Goal: Book appointment/travel/reservation

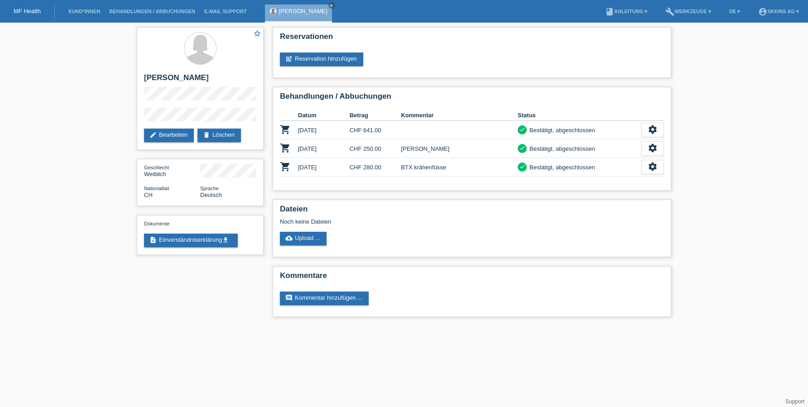
click at [88, 15] on li "Kund*innen" at bounding box center [84, 11] width 41 height 23
click at [93, 6] on li "Kund*innen" at bounding box center [84, 11] width 41 height 23
click at [95, 9] on link "Kund*innen" at bounding box center [84, 11] width 41 height 5
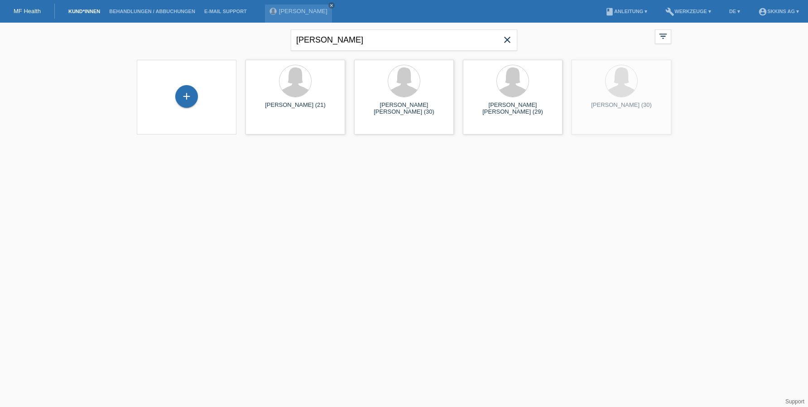
click at [508, 36] on icon "close" at bounding box center [507, 39] width 11 height 11
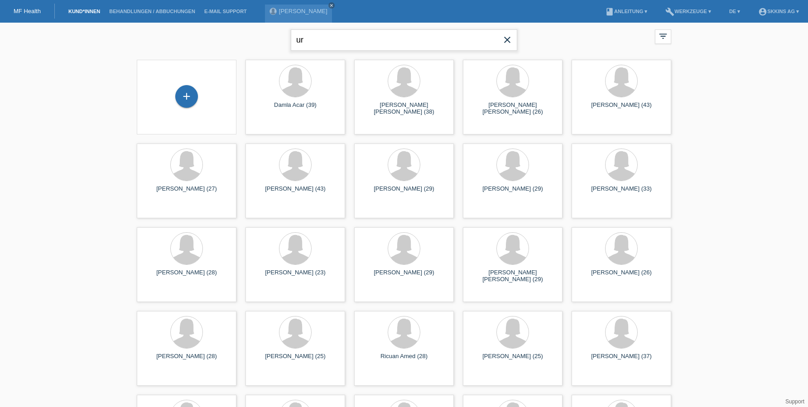
type input "u"
type input "aurora bacc"
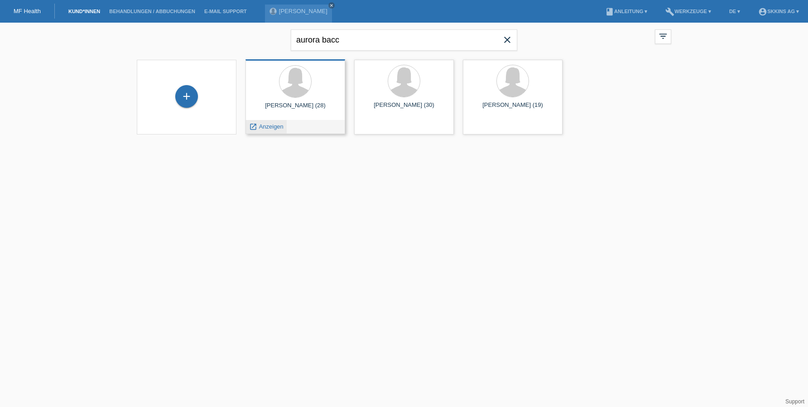
click at [281, 126] on span "Anzeigen" at bounding box center [271, 126] width 24 height 7
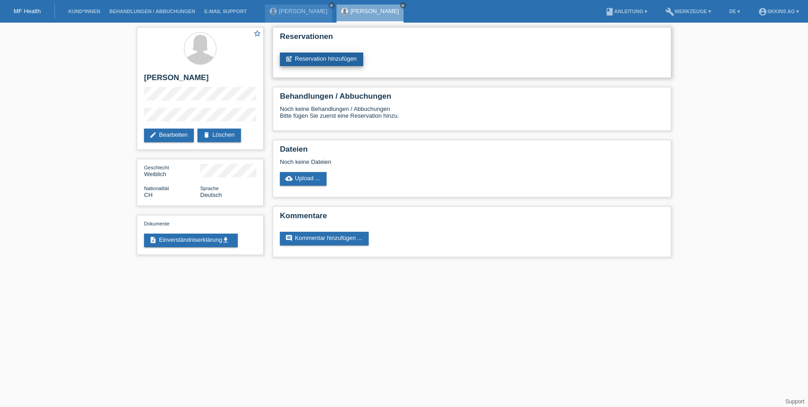
click at [304, 55] on link "post_add Reservation hinzufügen" at bounding box center [321, 60] width 83 height 14
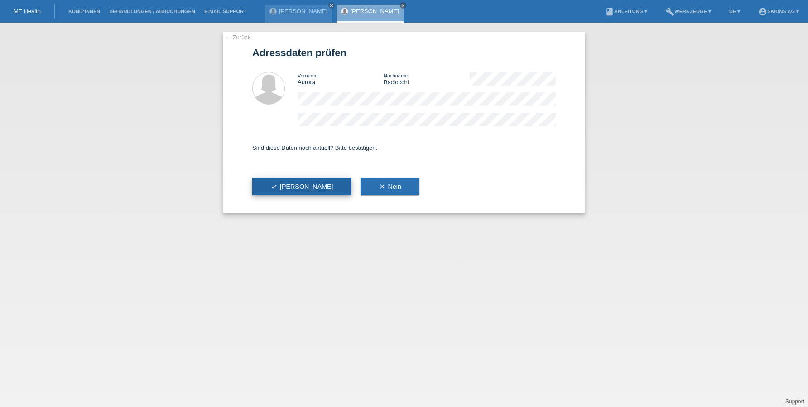
click at [288, 187] on span "check Ja" at bounding box center [301, 186] width 63 height 7
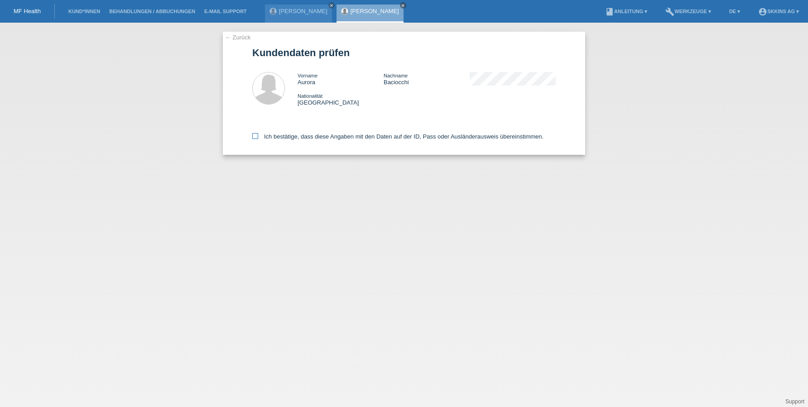
click at [255, 136] on icon at bounding box center [255, 136] width 6 height 6
click at [255, 136] on input "Ich bestätige, dass diese Angaben mit den Daten auf der ID, Pass oder Ausländer…" at bounding box center [255, 136] width 6 height 6
checkbox input "true"
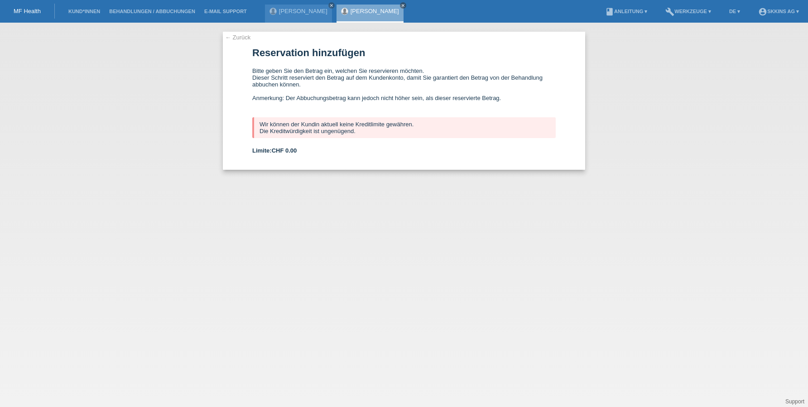
click at [79, 14] on li "Kund*innen" at bounding box center [84, 11] width 41 height 23
click at [79, 11] on link "Kund*innen" at bounding box center [84, 11] width 41 height 5
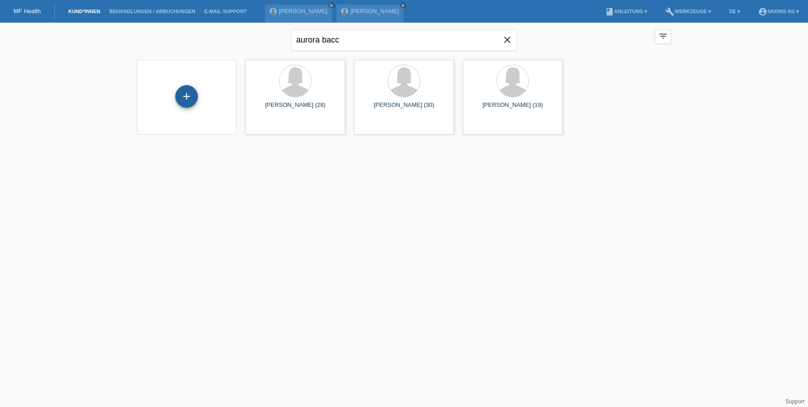
click at [180, 98] on div "+" at bounding box center [187, 96] width 22 height 15
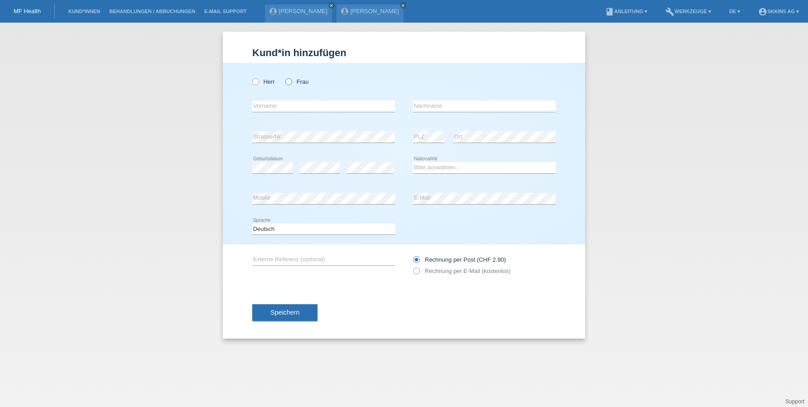
click at [284, 77] on icon at bounding box center [284, 77] width 0 height 0
click at [291, 81] on input "Frau" at bounding box center [288, 81] width 6 height 6
radio input "true"
click at [81, 11] on link "Kund*innen" at bounding box center [84, 11] width 41 height 5
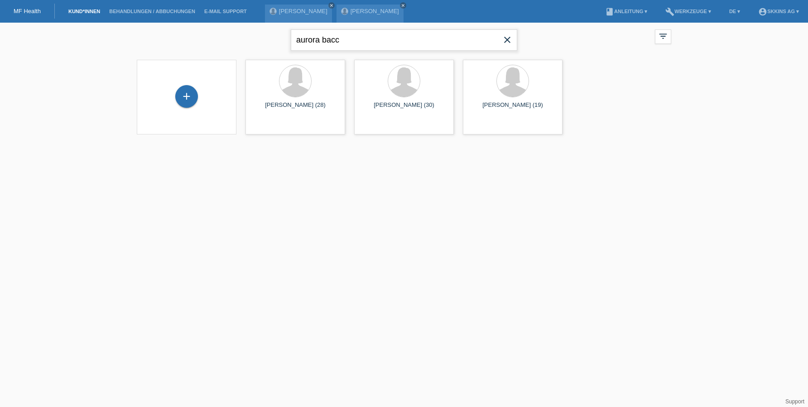
click at [347, 47] on input "aurora bacc" at bounding box center [404, 39] width 226 height 21
type input "bitterli"
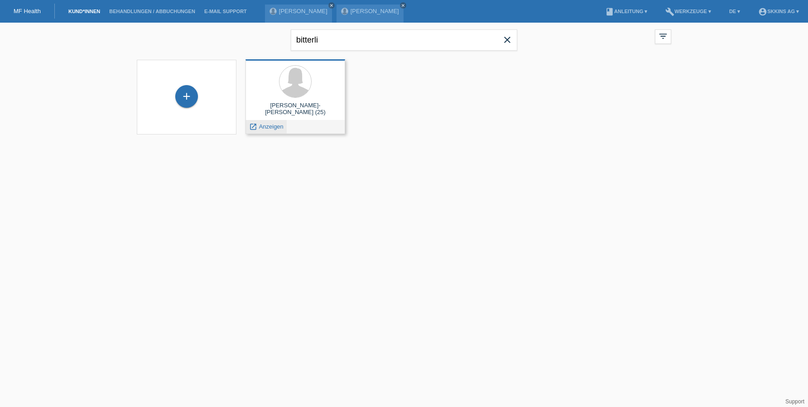
click at [273, 128] on span "Anzeigen" at bounding box center [271, 126] width 24 height 7
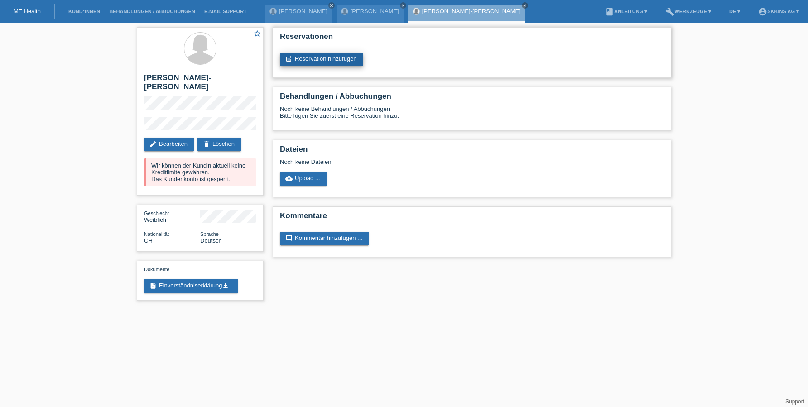
click at [306, 57] on link "post_add Reservation hinzufügen" at bounding box center [321, 60] width 83 height 14
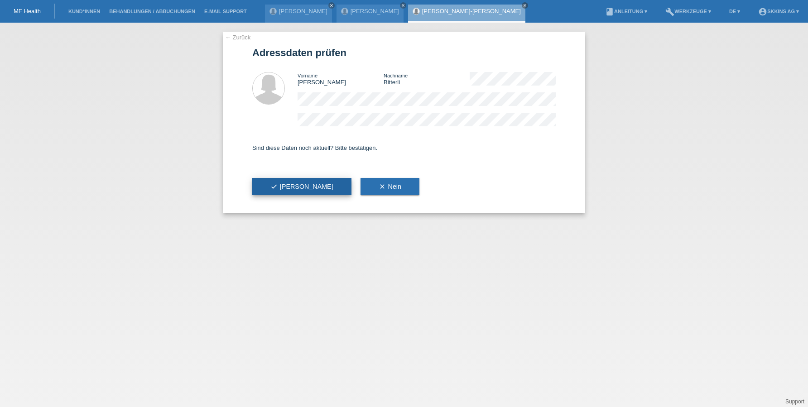
click at [289, 184] on button "check Ja" at bounding box center [301, 186] width 99 height 17
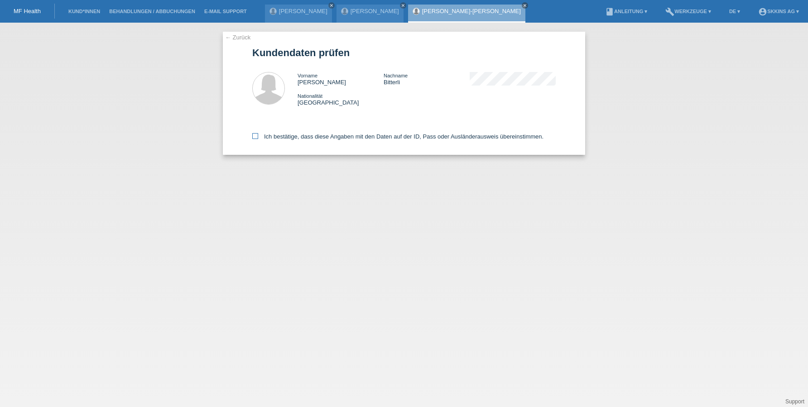
click at [255, 136] on icon at bounding box center [255, 136] width 6 height 6
click at [255, 136] on input "Ich bestätige, dass diese Angaben mit den Daten auf der ID, Pass oder Ausländer…" at bounding box center [255, 136] width 6 height 6
checkbox input "true"
